Goal: Communication & Community: Participate in discussion

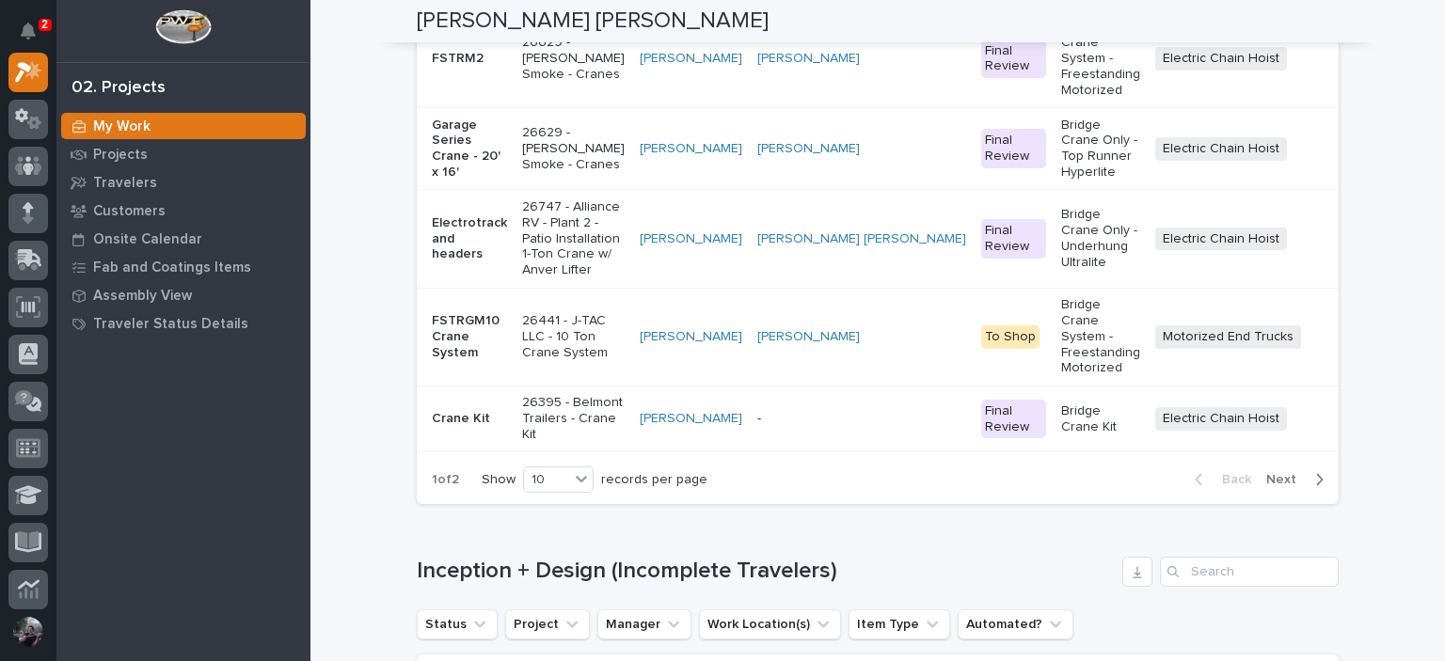
scroll to position [815, 0]
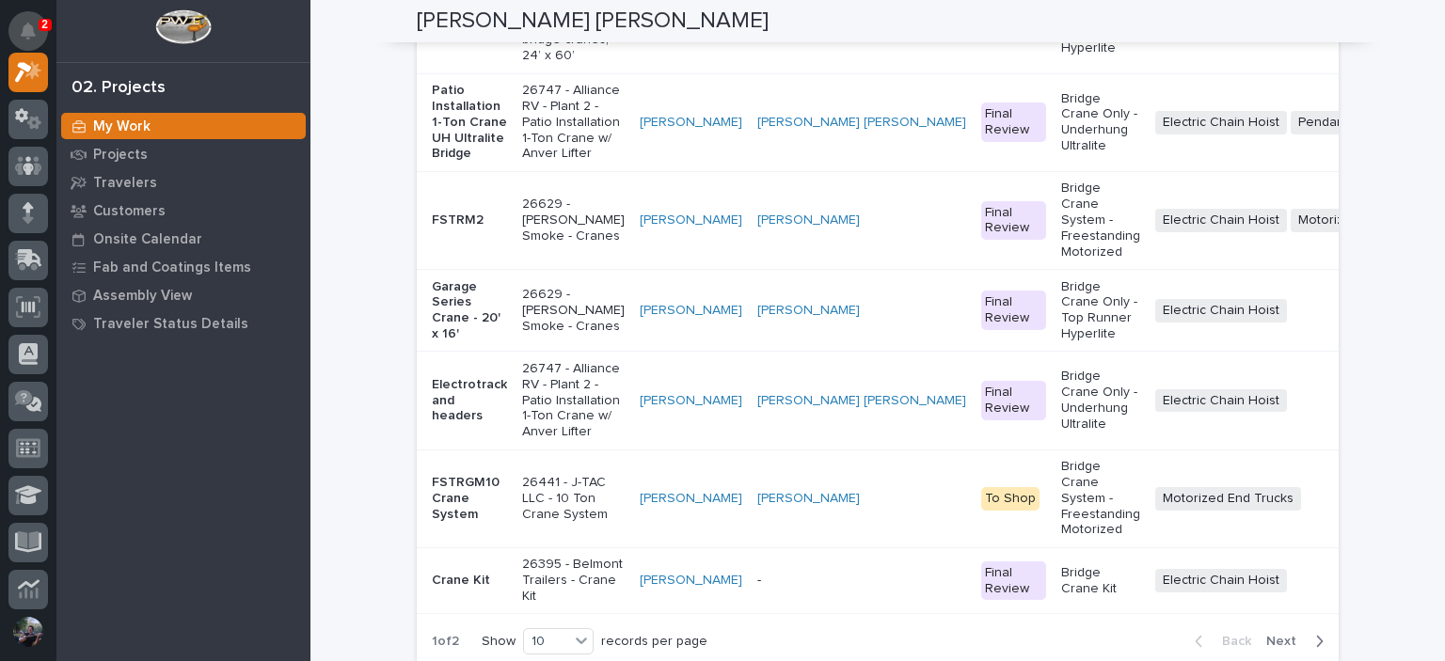
click at [22, 41] on button "Notifications" at bounding box center [28, 31] width 40 height 40
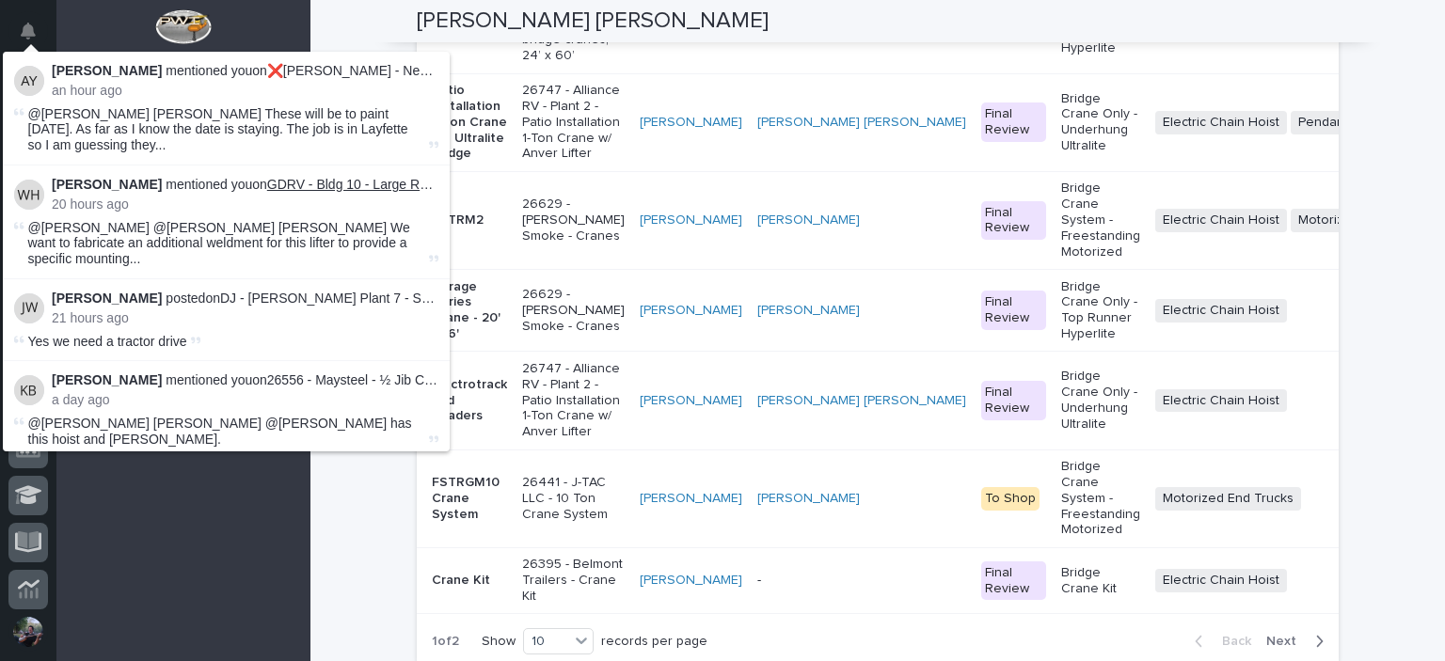
click at [336, 177] on link "GDRV - Bldg 10 - Large Roof PWI Vacuum Lifter" at bounding box center [408, 184] width 283 height 15
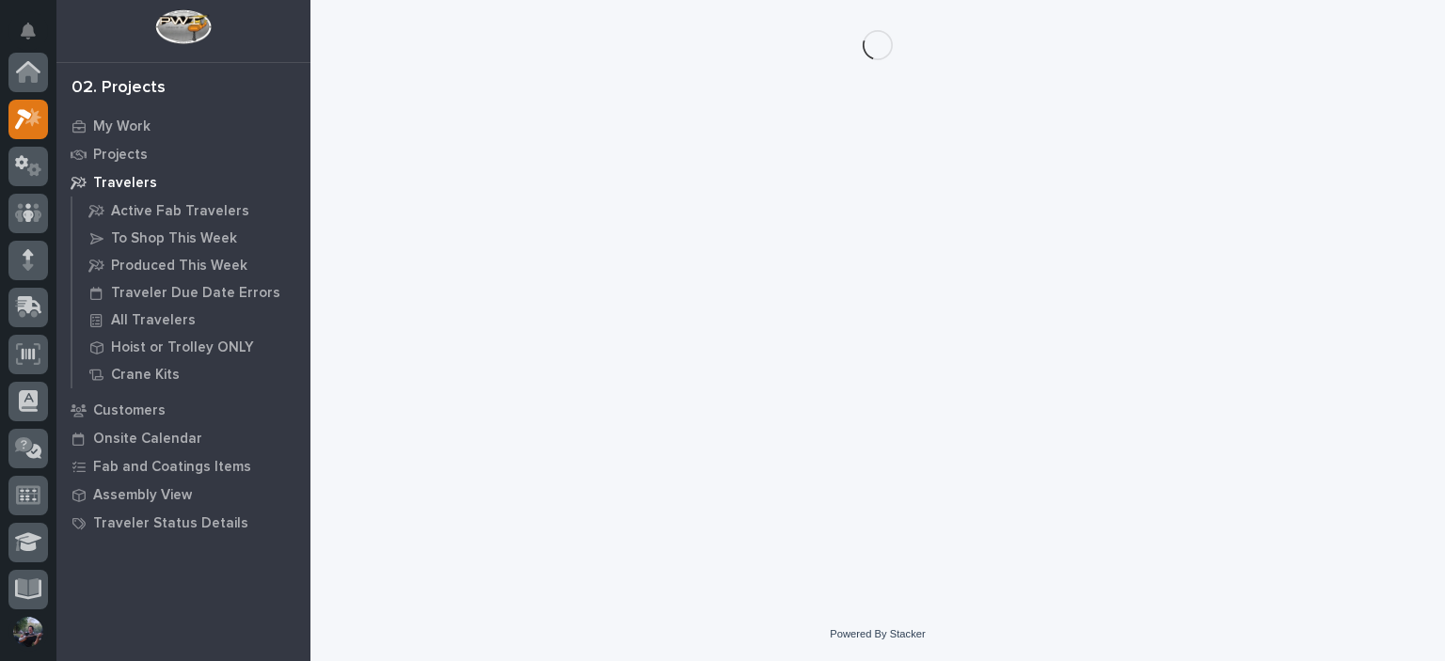
scroll to position [47, 0]
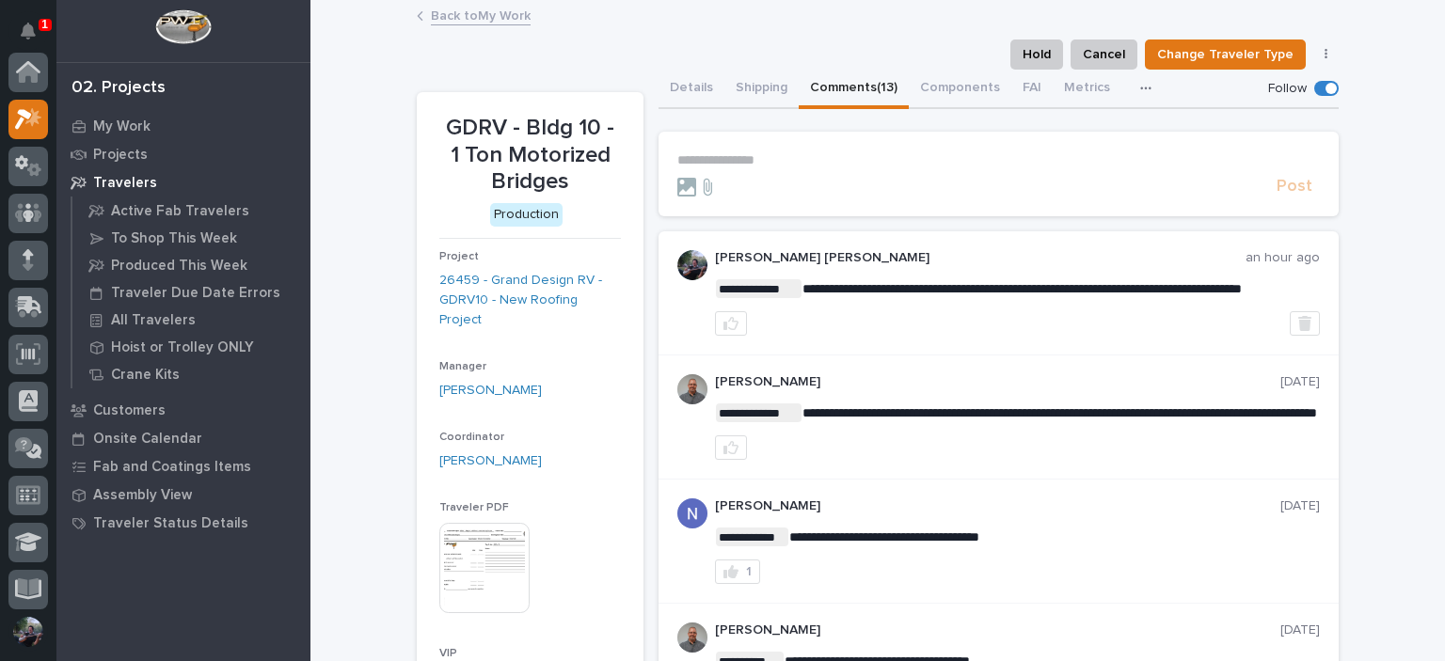
click at [40, 52] on div "1" at bounding box center [36, 38] width 24 height 30
click at [32, 35] on icon "Notifications" at bounding box center [28, 31] width 15 height 17
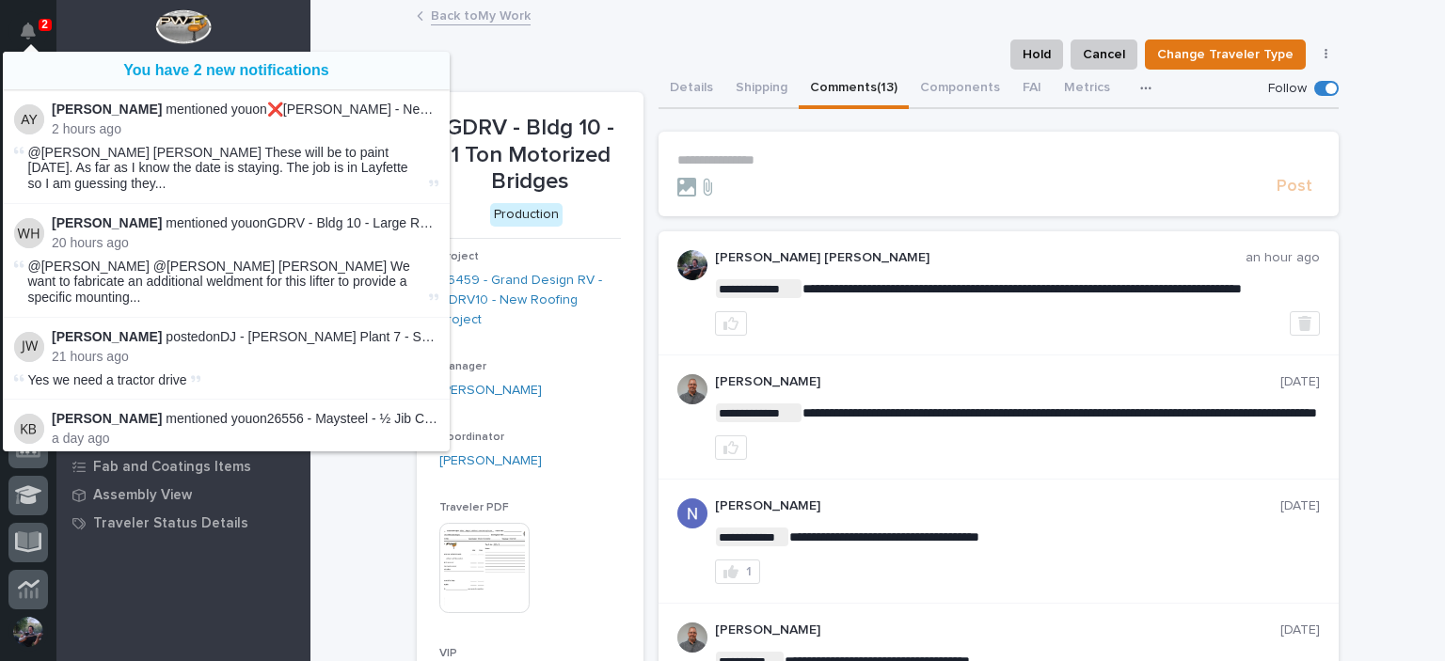
click at [328, 13] on div "Back to My Work" at bounding box center [878, 17] width 1135 height 26
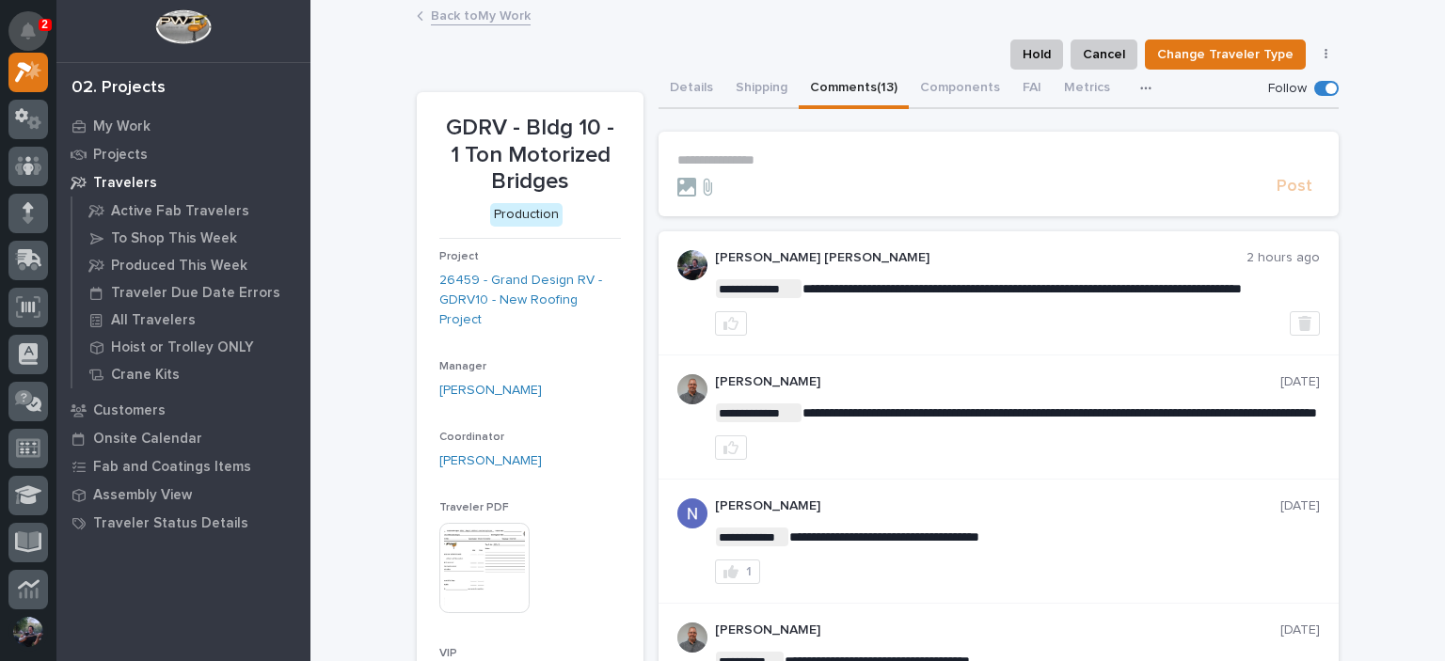
click at [29, 14] on button "Notifications" at bounding box center [28, 31] width 40 height 40
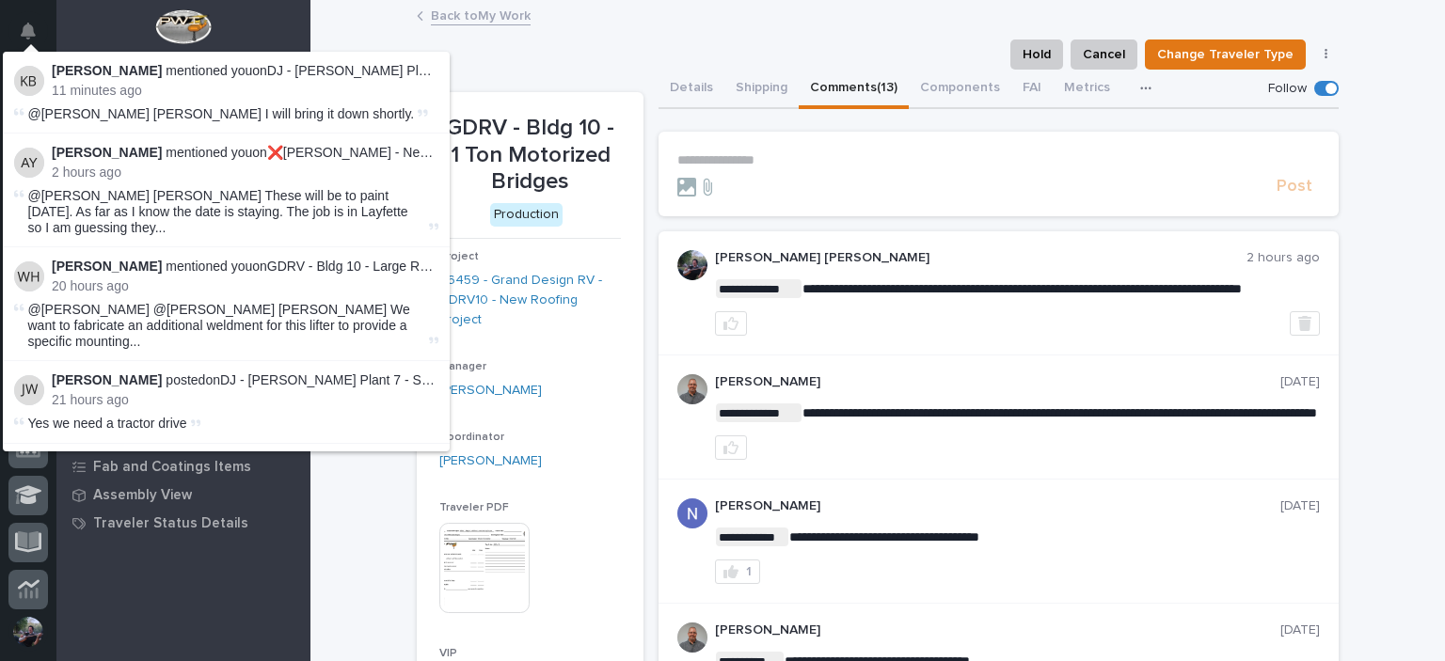
click at [371, 0] on div "Back to My Work" at bounding box center [878, 1] width 1135 height 2
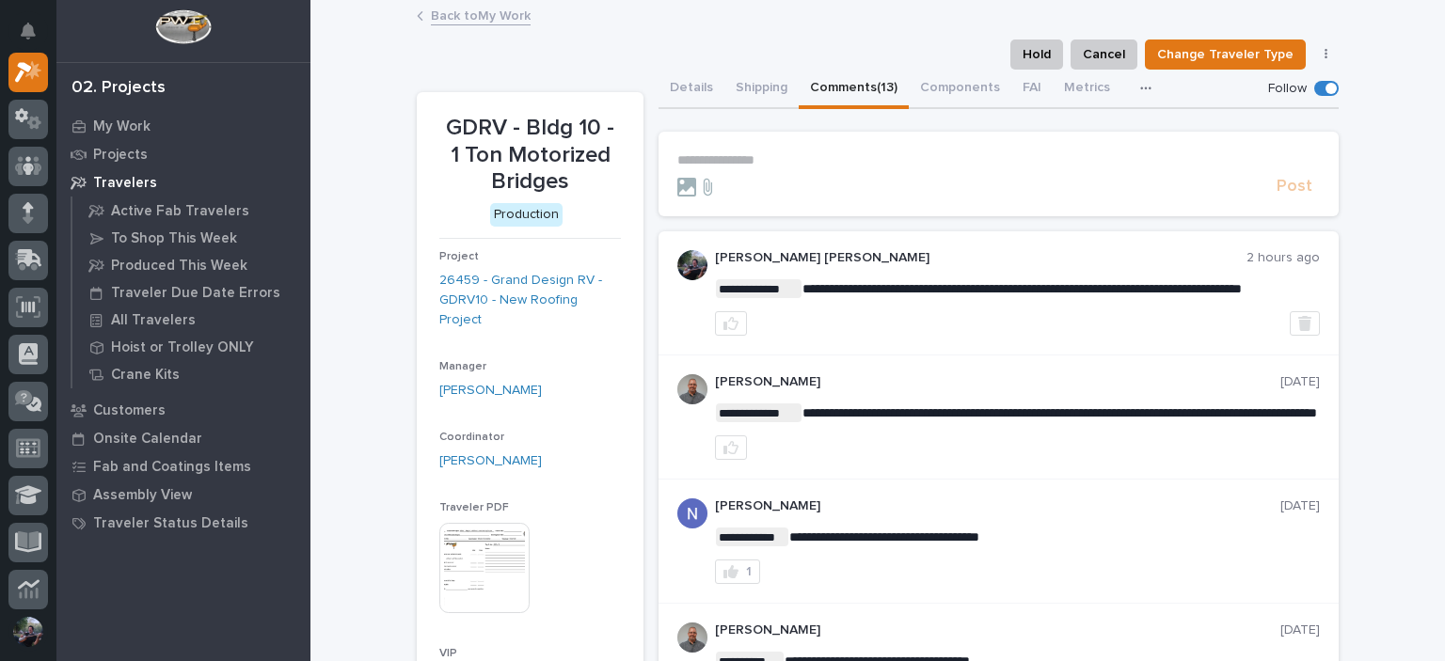
click at [454, 22] on link "Back to My Work" at bounding box center [481, 15] width 100 height 22
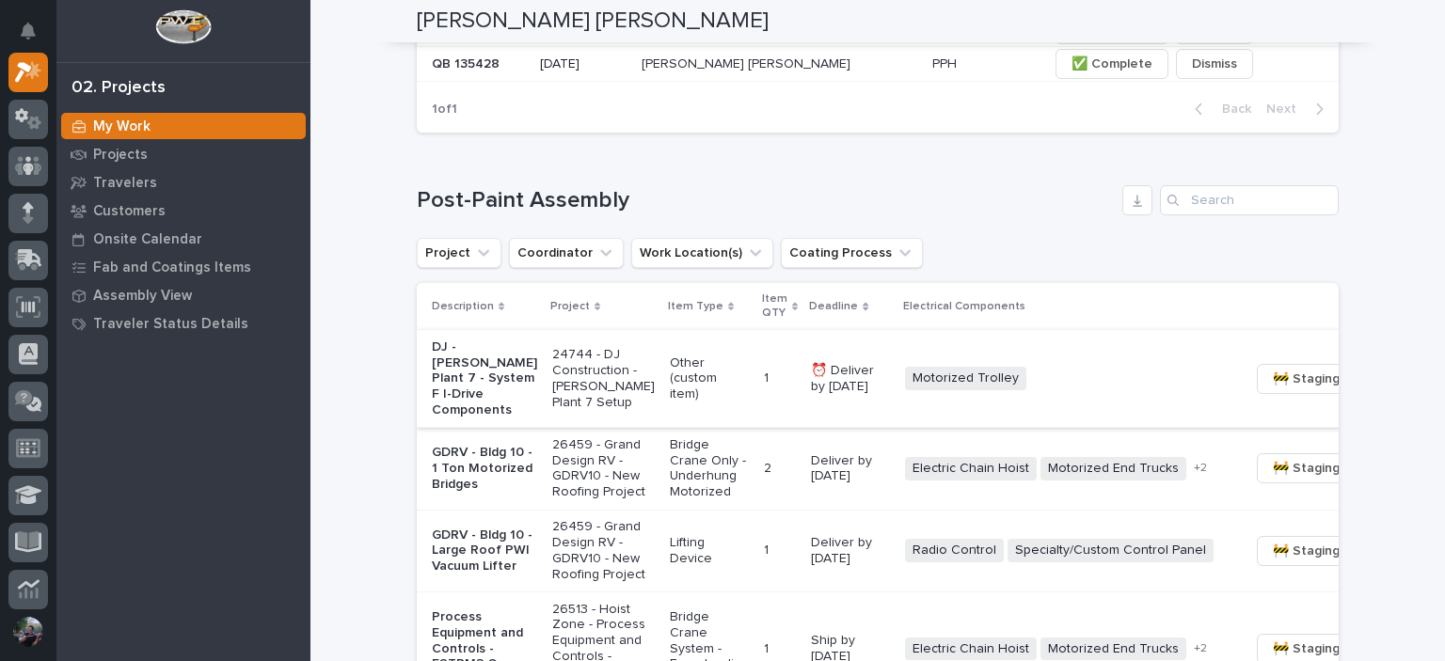
scroll to position [1442, 0]
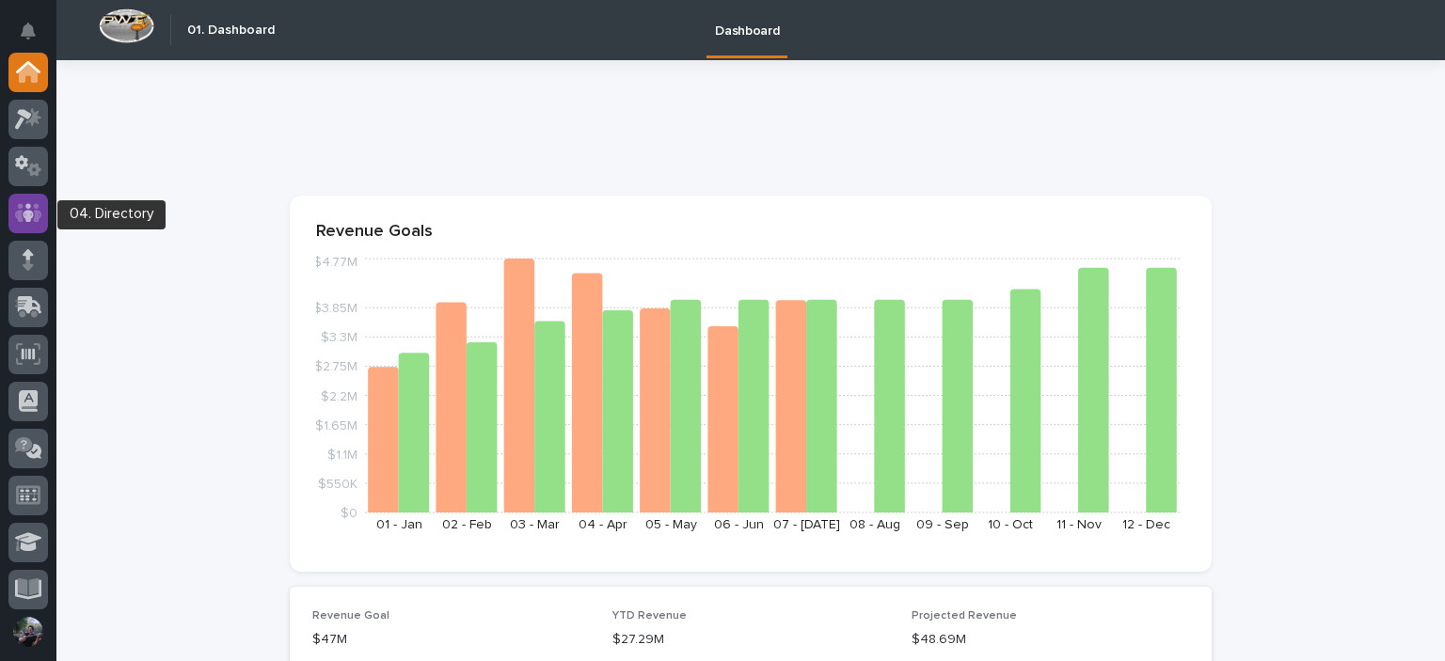
click at [34, 221] on icon at bounding box center [28, 212] width 27 height 19
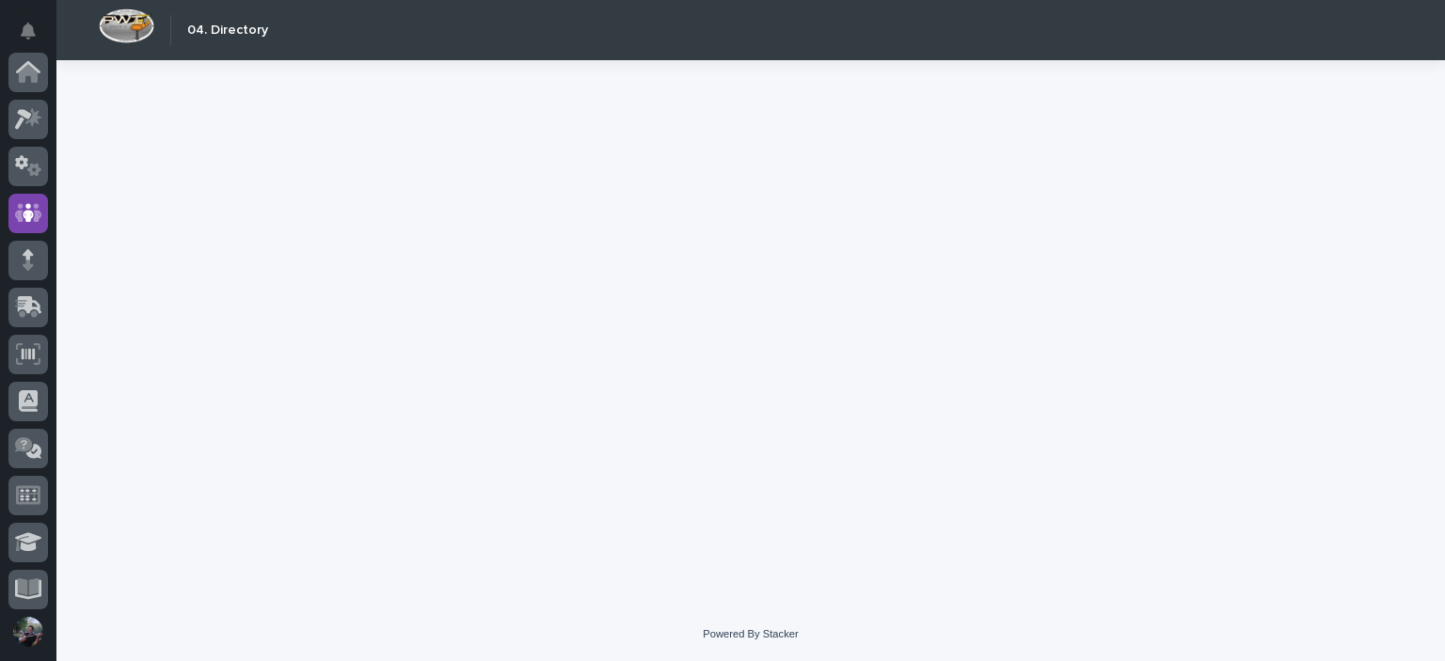
scroll to position [141, 0]
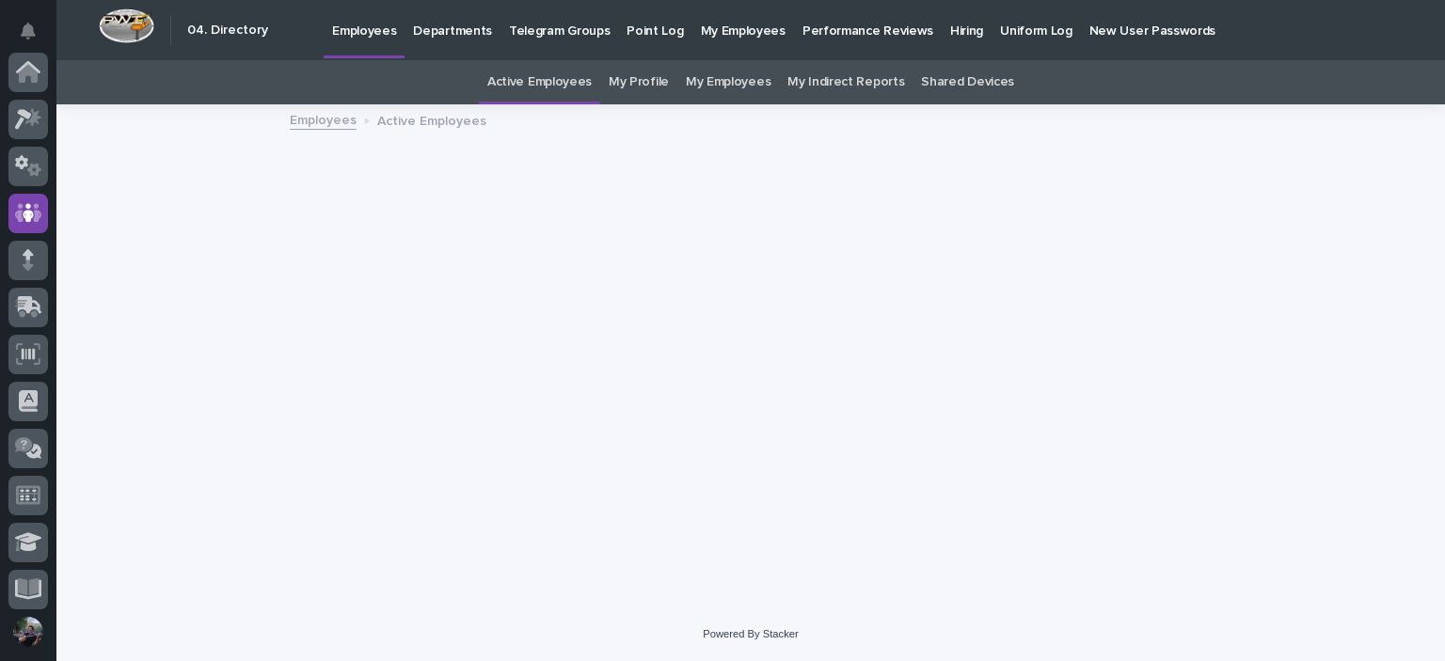
scroll to position [141, 0]
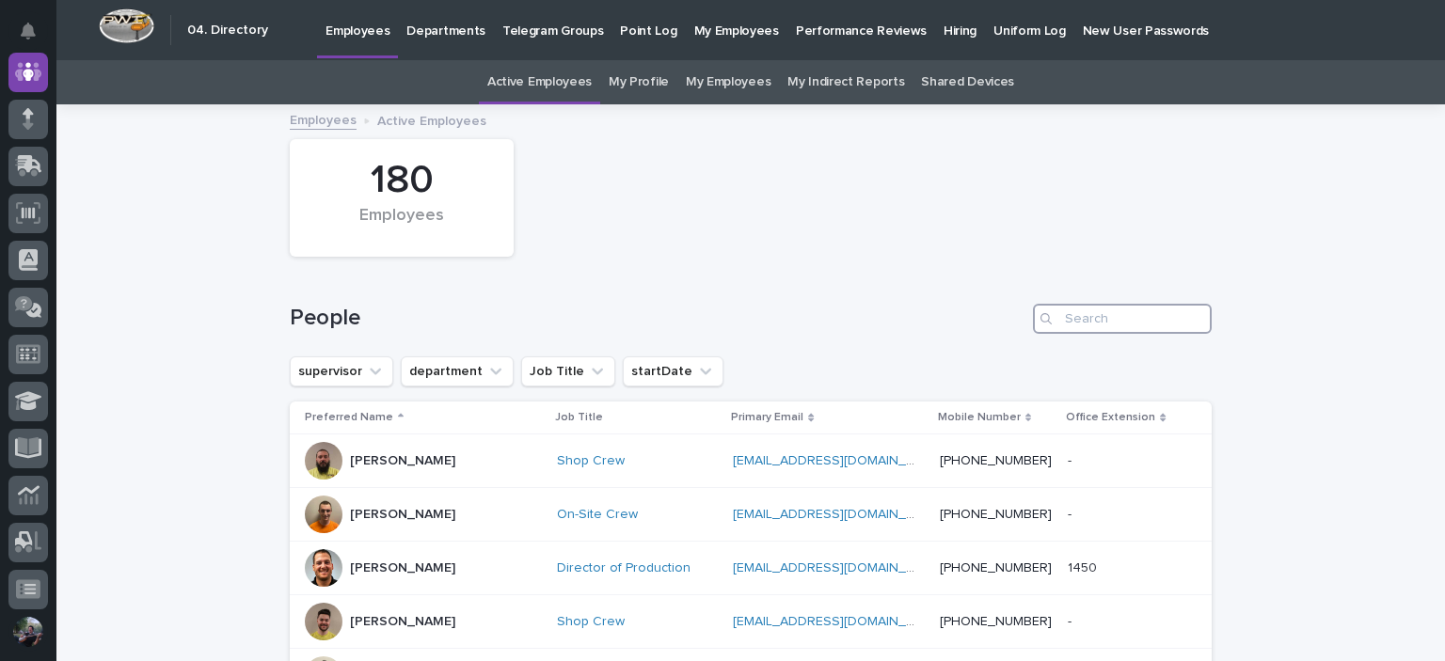
click at [1138, 332] on input "Search" at bounding box center [1122, 319] width 179 height 30
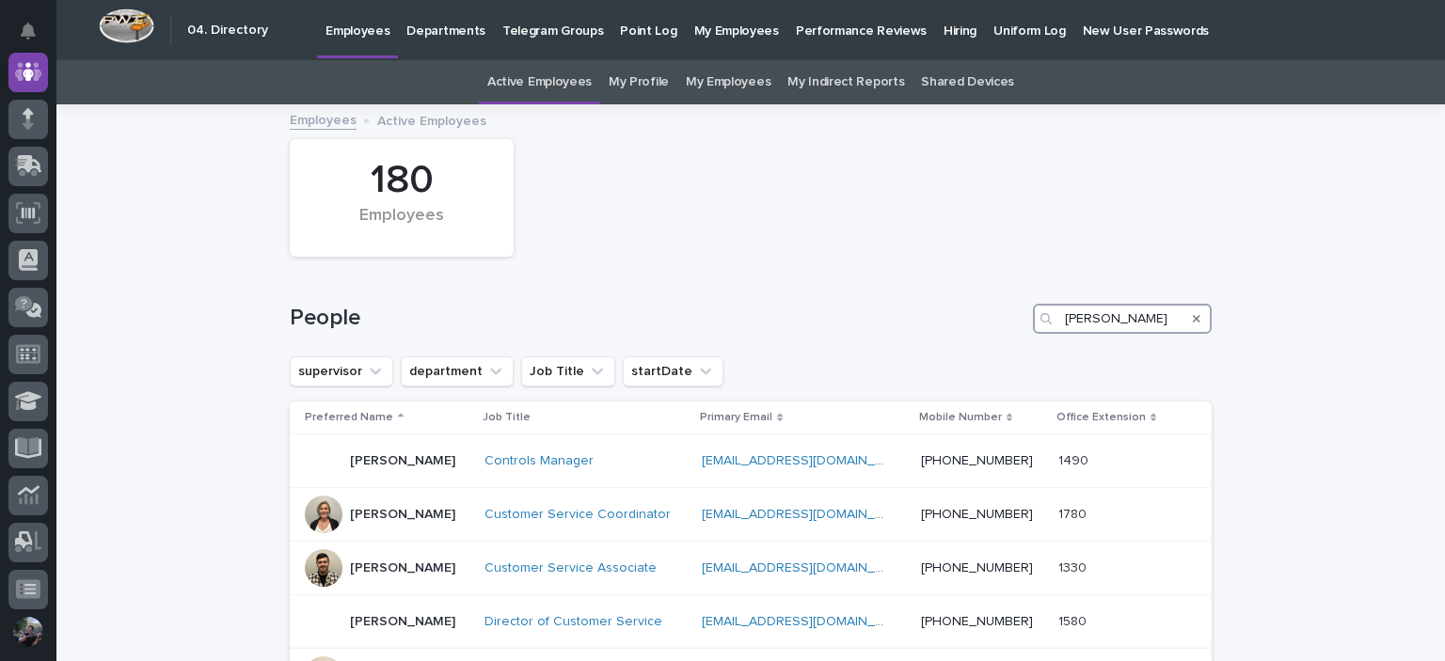
type input "josh"
click at [893, 279] on div "People josh" at bounding box center [751, 311] width 922 height 90
click at [1193, 317] on icon "Search" at bounding box center [1197, 319] width 8 height 8
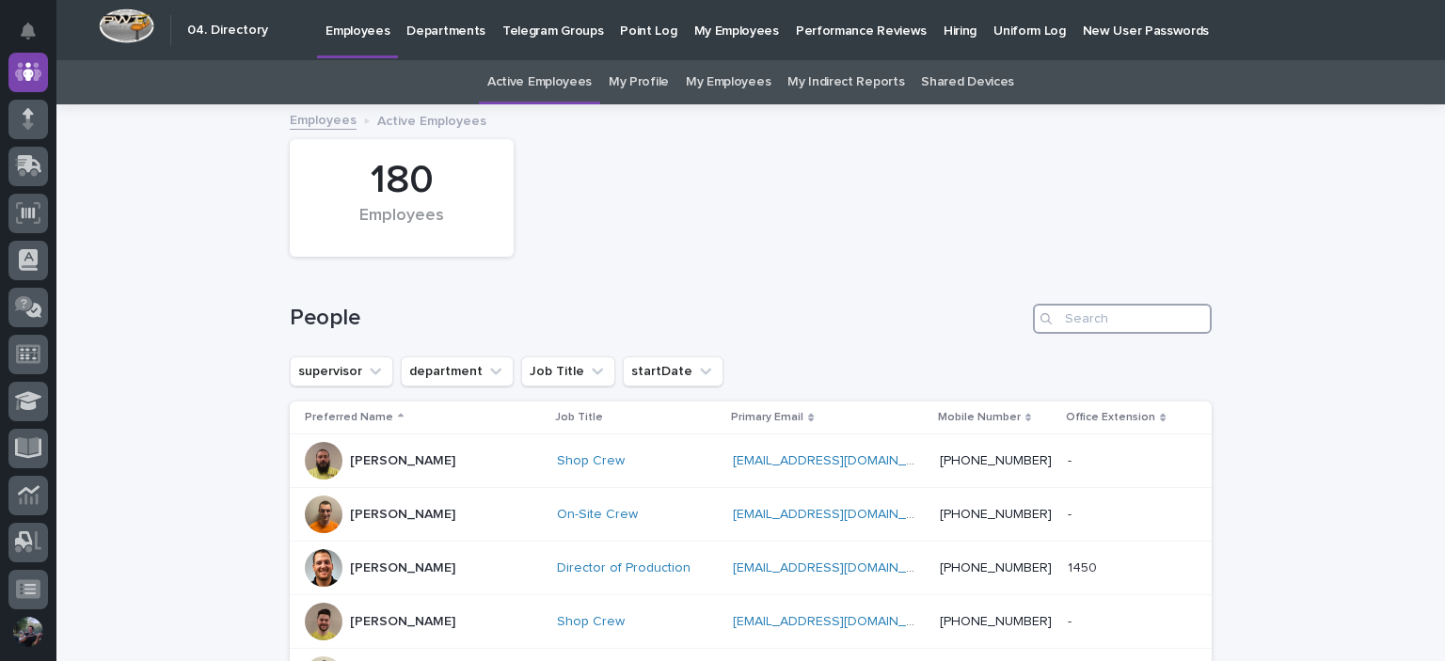
click at [1189, 318] on input "Search" at bounding box center [1122, 319] width 179 height 30
click at [23, 62] on icon at bounding box center [28, 72] width 24 height 22
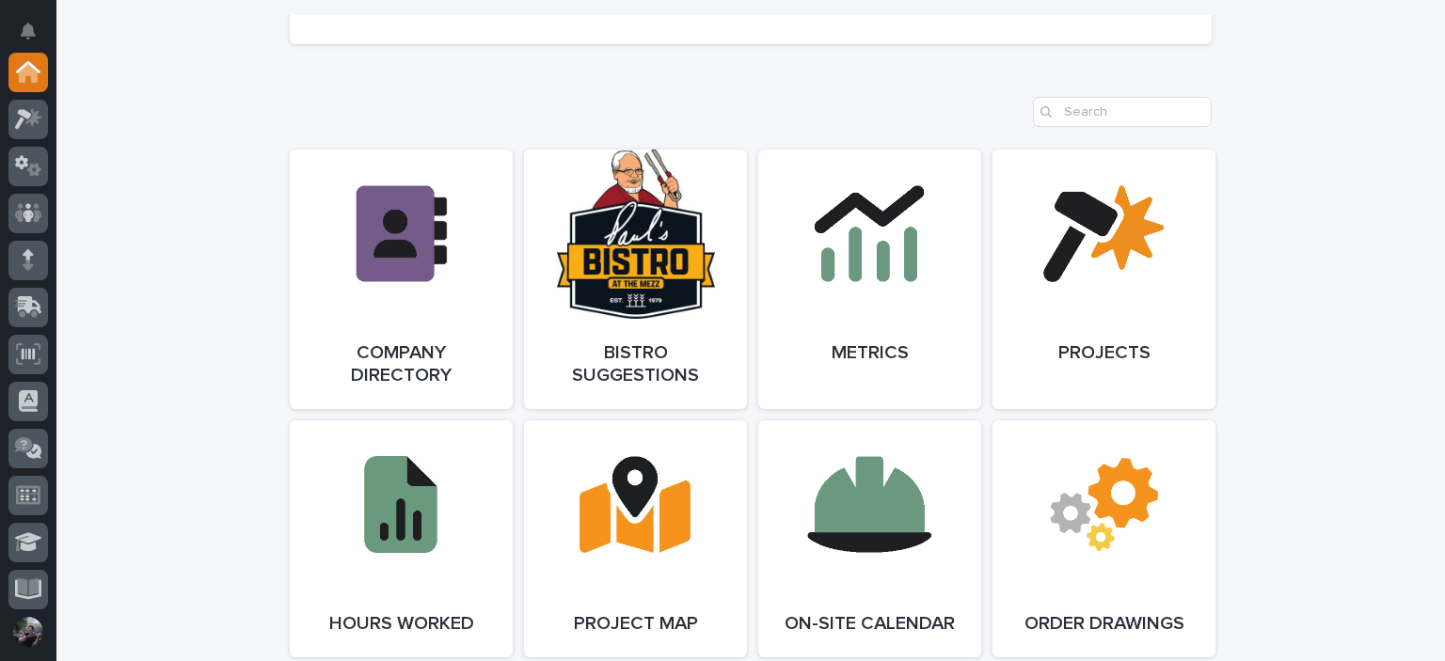
scroll to position [1694, 0]
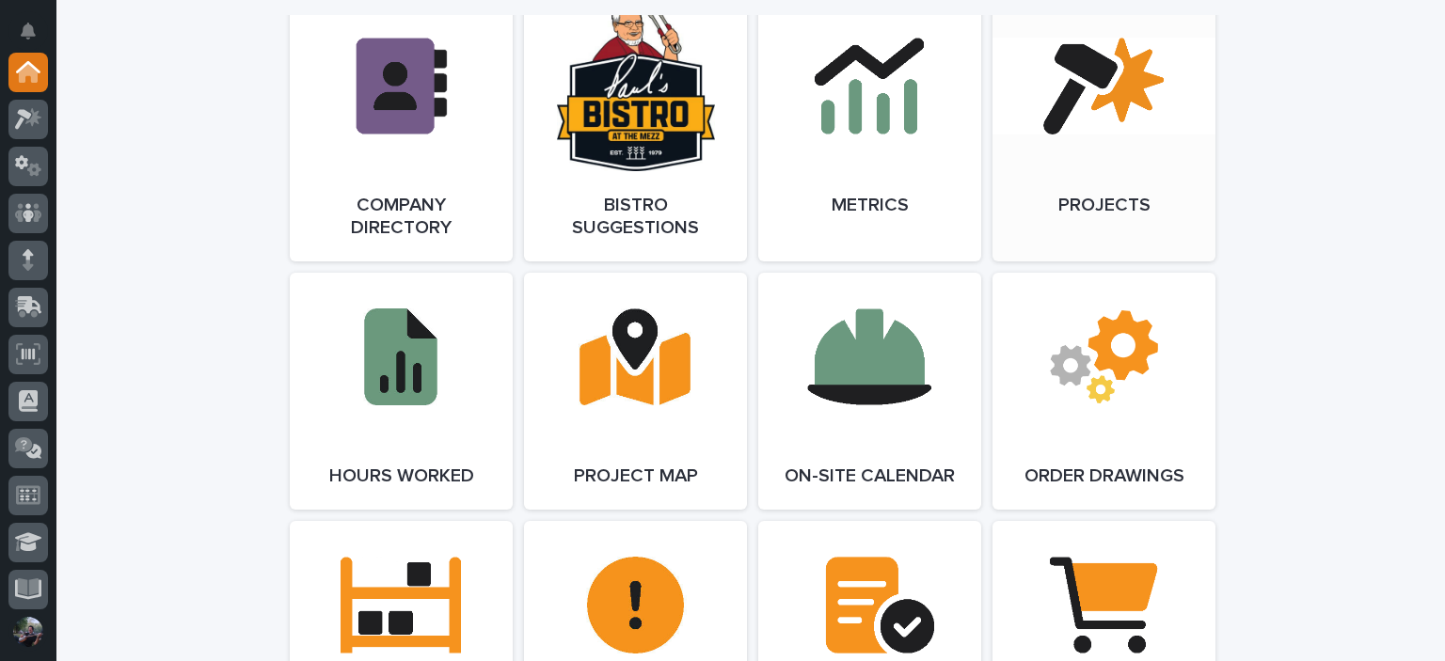
click at [1159, 134] on link "Open Link" at bounding box center [1104, 132] width 223 height 260
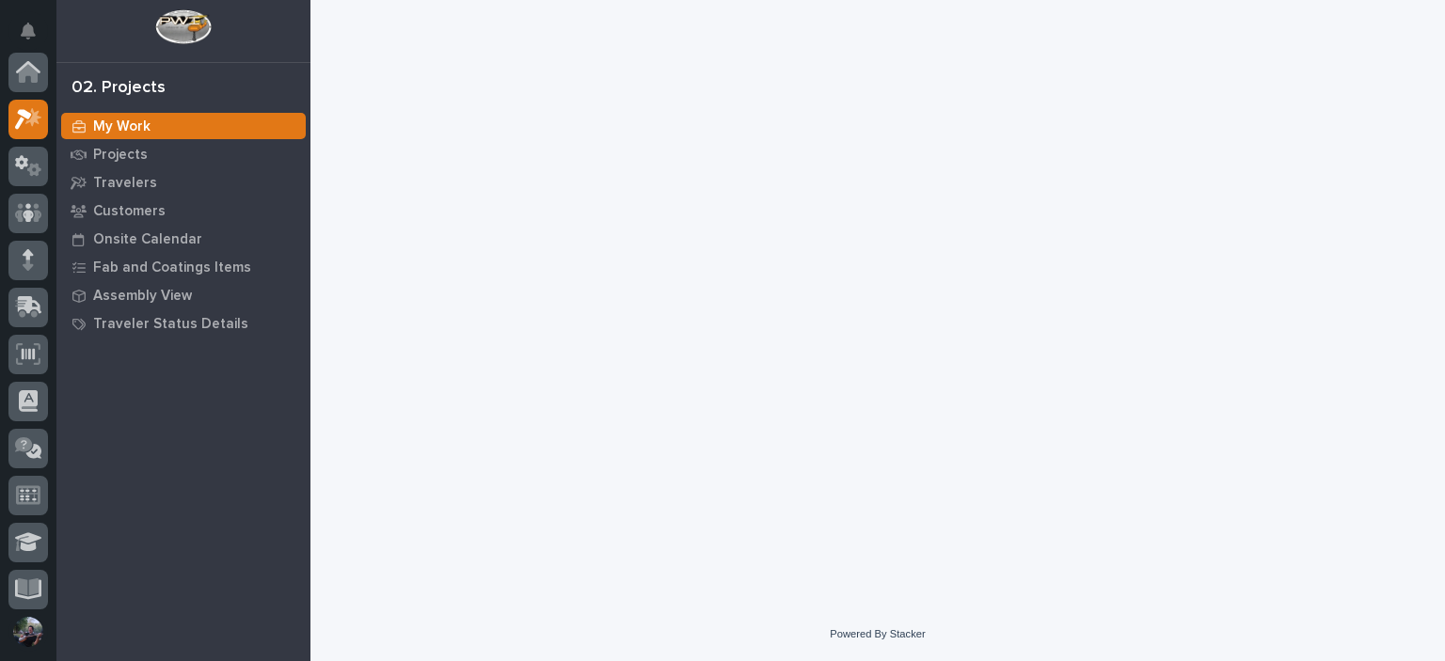
scroll to position [47, 0]
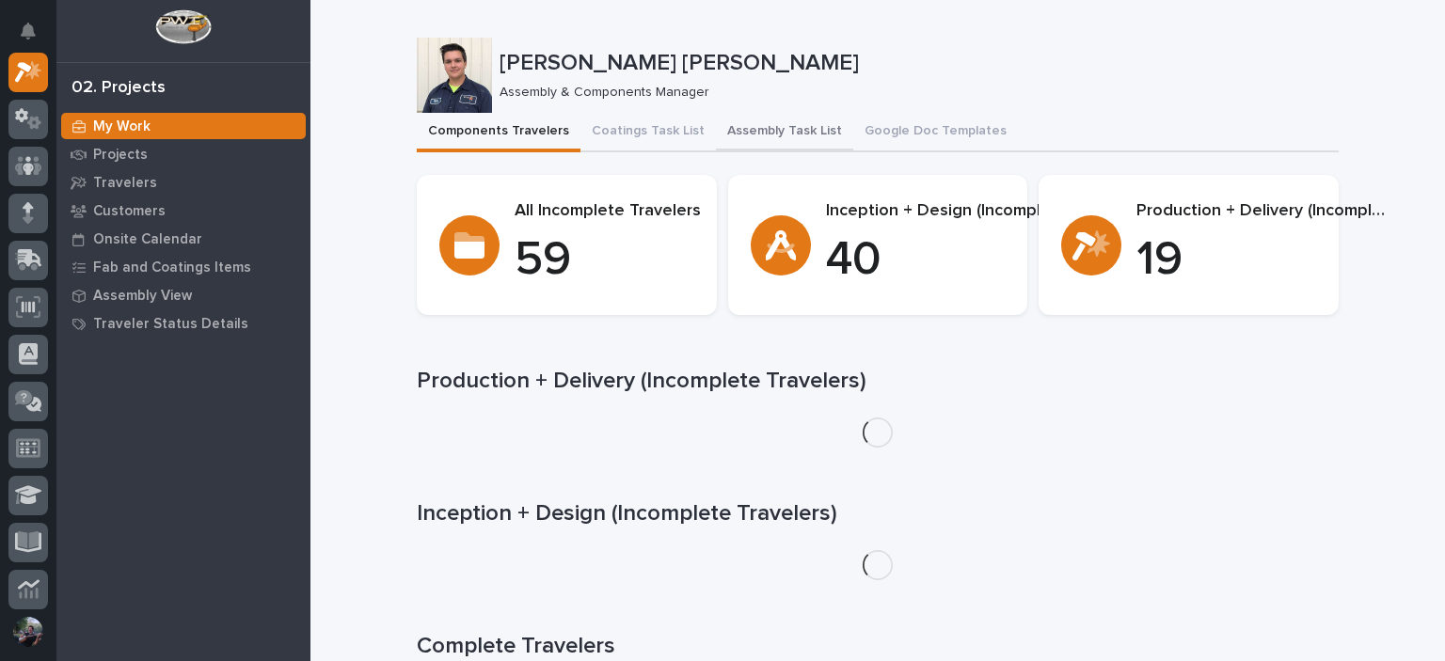
click at [733, 120] on button "Assembly Task List" at bounding box center [784, 133] width 137 height 40
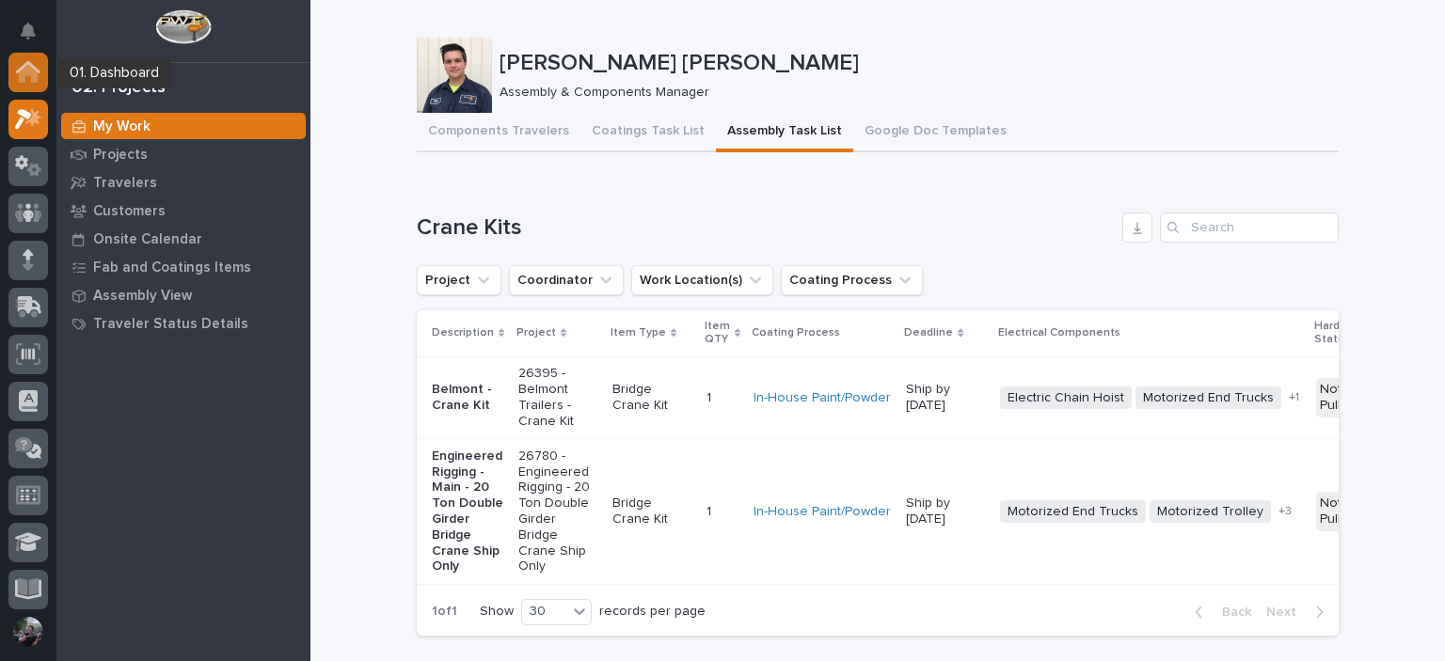
click at [21, 69] on icon at bounding box center [28, 67] width 24 height 12
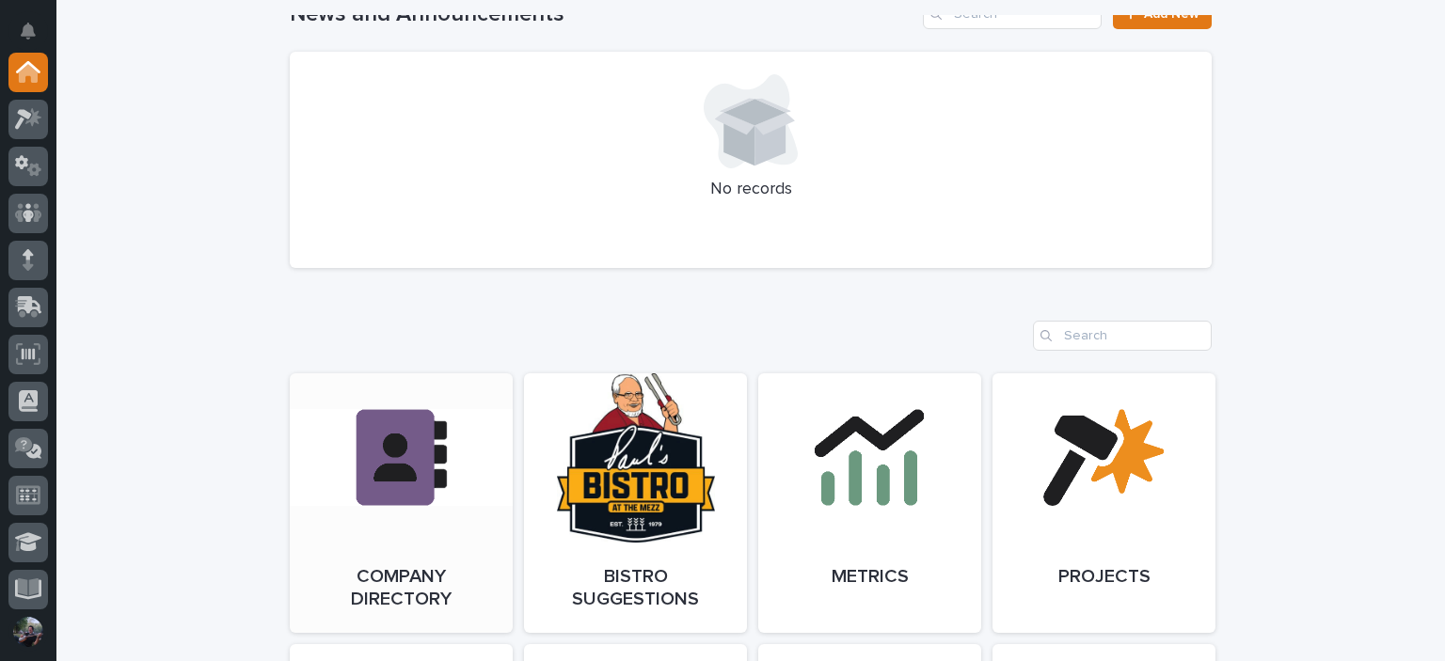
scroll to position [1379, 0]
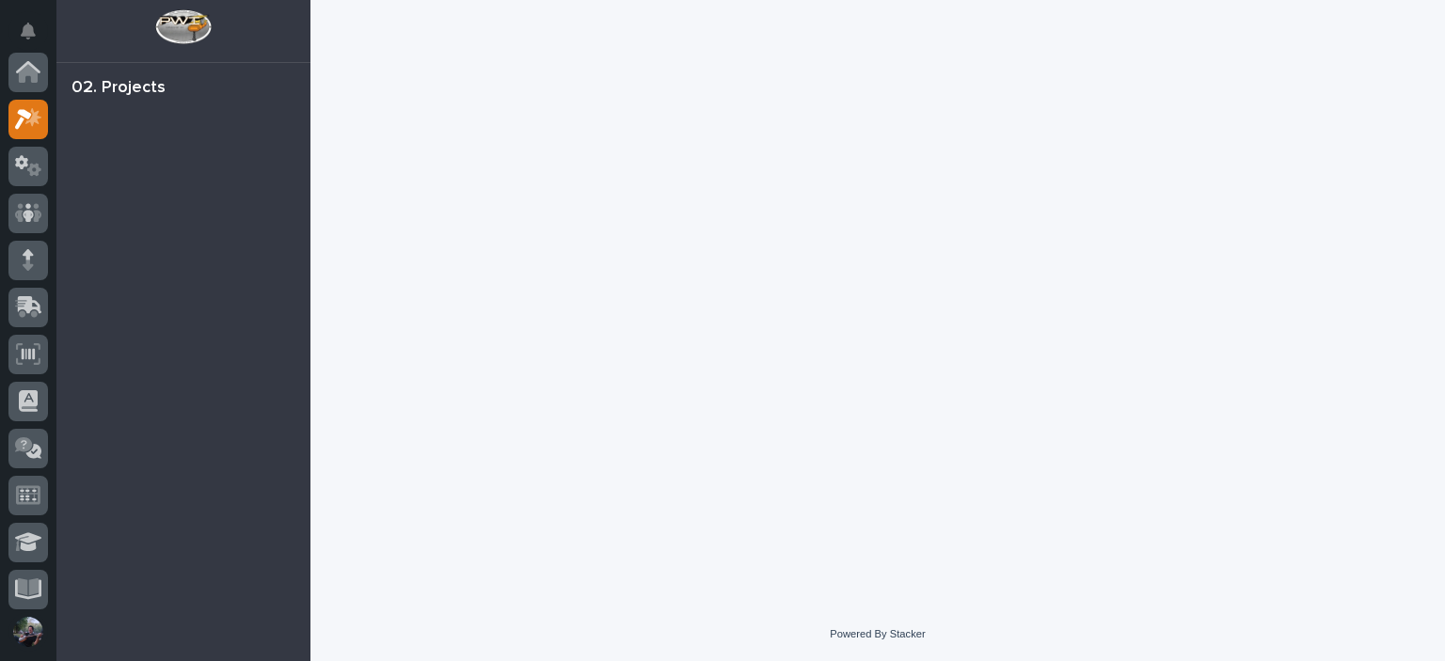
scroll to position [47, 0]
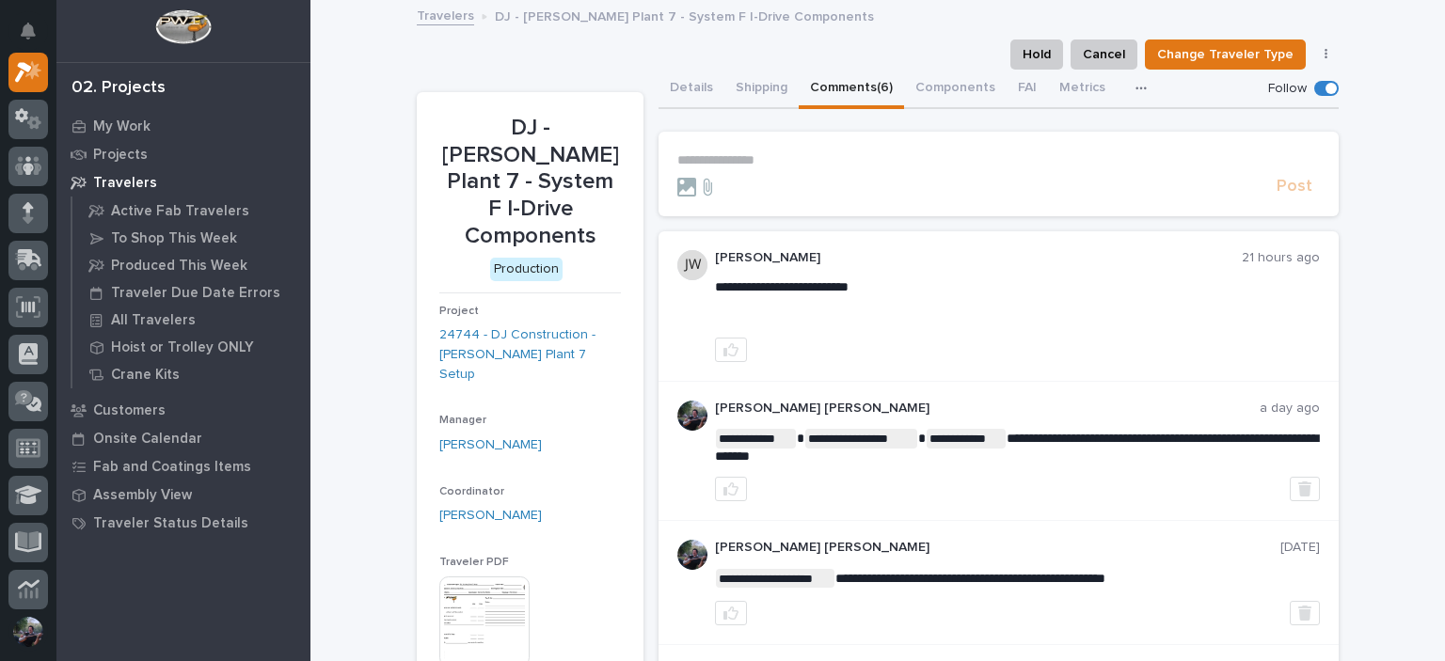
click at [787, 151] on section "**********" at bounding box center [999, 174] width 680 height 85
click at [778, 160] on p "**********" at bounding box center [998, 160] width 643 height 16
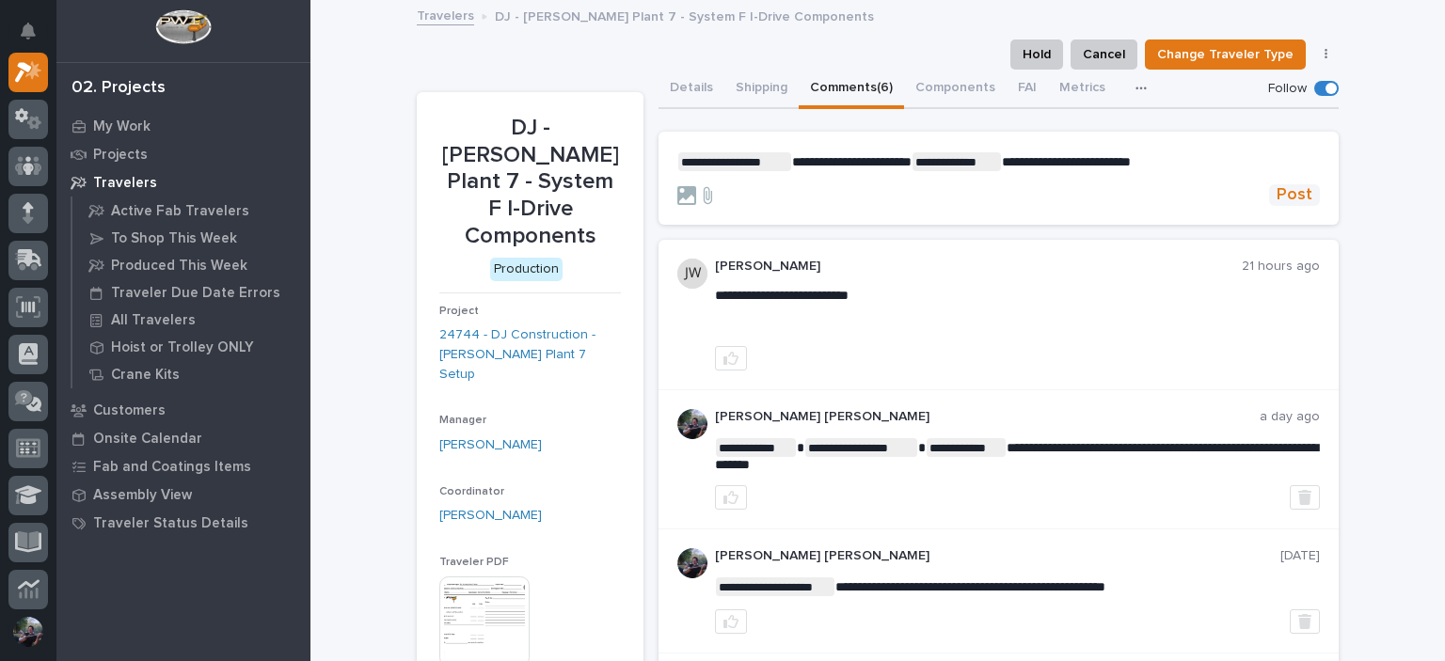
click at [1277, 184] on span "Post" at bounding box center [1295, 195] width 36 height 22
